Goal: Task Accomplishment & Management: Use online tool/utility

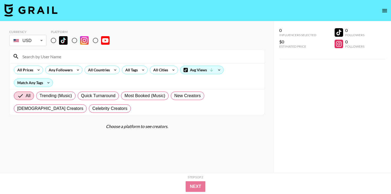
scroll to position [2, 0]
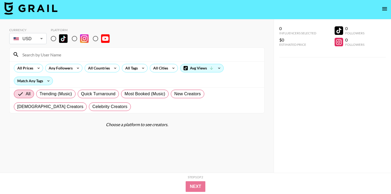
click at [100, 37] on input "radio" at bounding box center [95, 38] width 11 height 11
radio input "true"
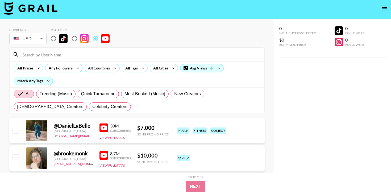
scroll to position [0, 0]
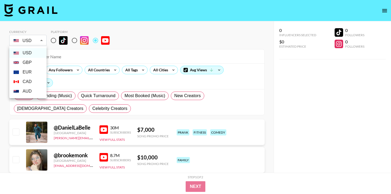
click at [35, 53] on li "USD" at bounding box center [27, 53] width 37 height 10
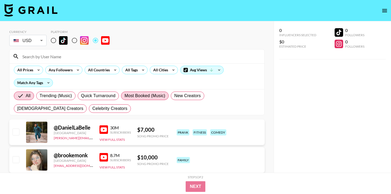
click at [145, 94] on span "Most Booked (Music)" at bounding box center [144, 95] width 41 height 6
click at [124, 96] on input "Most Booked (Music)" at bounding box center [124, 96] width 0 height 0
radio input "true"
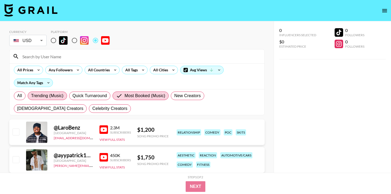
click at [61, 95] on span "Trending (Music)" at bounding box center [47, 95] width 32 height 6
click at [31, 96] on input "Trending (Music)" at bounding box center [31, 96] width 0 height 0
radio input "true"
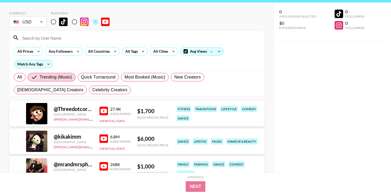
scroll to position [18, 0]
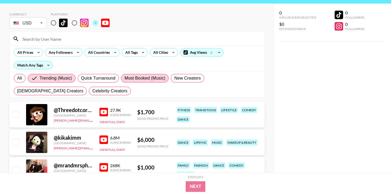
click at [153, 78] on span "Most Booked (Music)" at bounding box center [144, 78] width 41 height 6
click at [124, 78] on input "Most Booked (Music)" at bounding box center [124, 78] width 0 height 0
radio input "true"
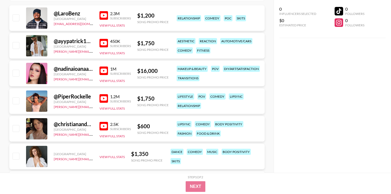
scroll to position [135, 0]
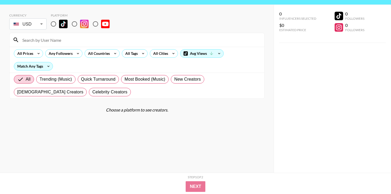
scroll to position [18, 0]
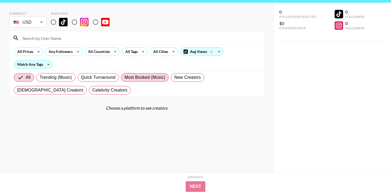
click at [136, 77] on span "Most Booked (Music)" at bounding box center [144, 77] width 41 height 6
click at [124, 77] on input "Most Booked (Music)" at bounding box center [124, 77] width 0 height 0
radio input "true"
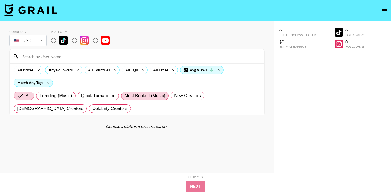
click at [130, 95] on span "Most Booked (Music)" at bounding box center [144, 95] width 41 height 6
click at [124, 96] on input "Most Booked (Music)" at bounding box center [124, 96] width 0 height 0
radio input "true"
